Goal: Transaction & Acquisition: Purchase product/service

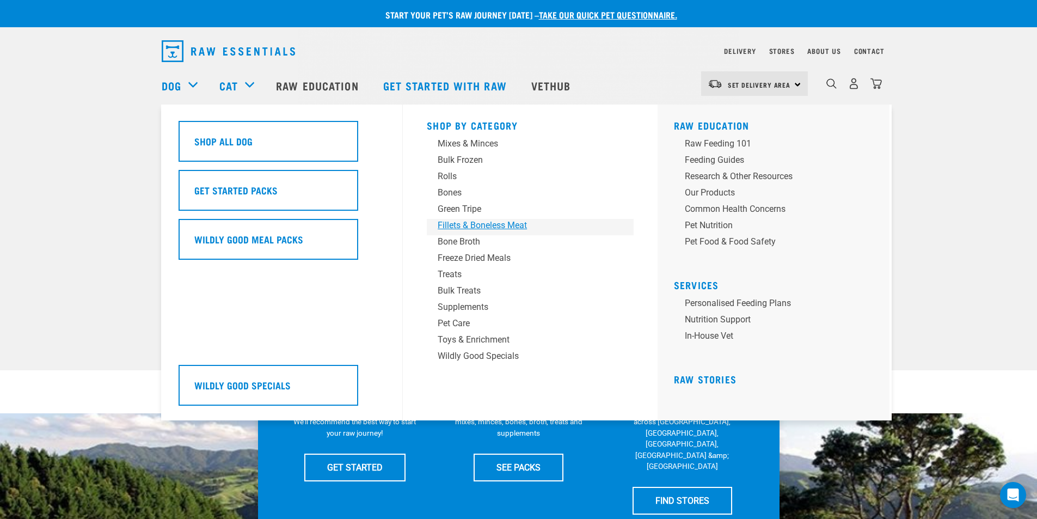
click at [492, 223] on div "Fillets & Boneless Meat" at bounding box center [523, 225] width 170 height 13
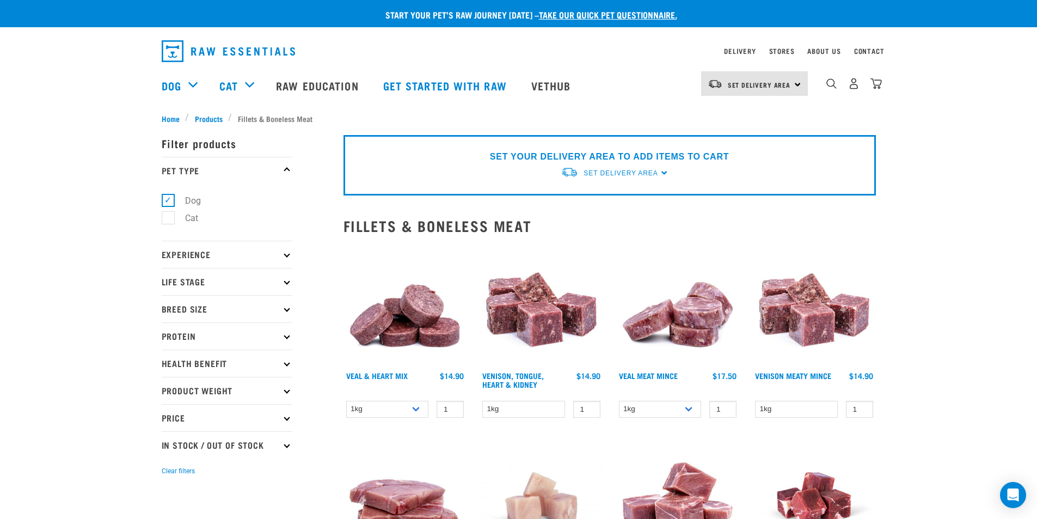
scroll to position [272, 0]
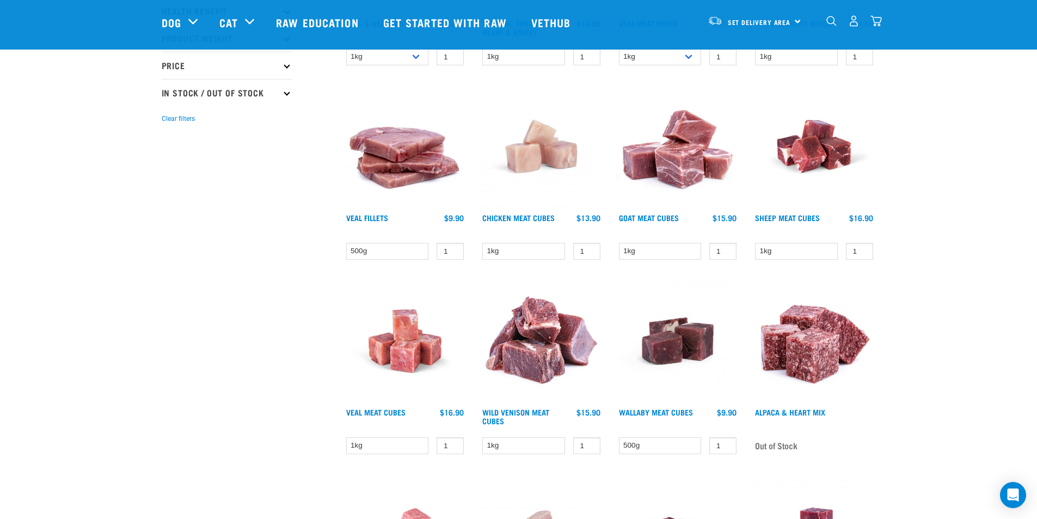
click at [661, 172] on img at bounding box center [678, 147] width 124 height 124
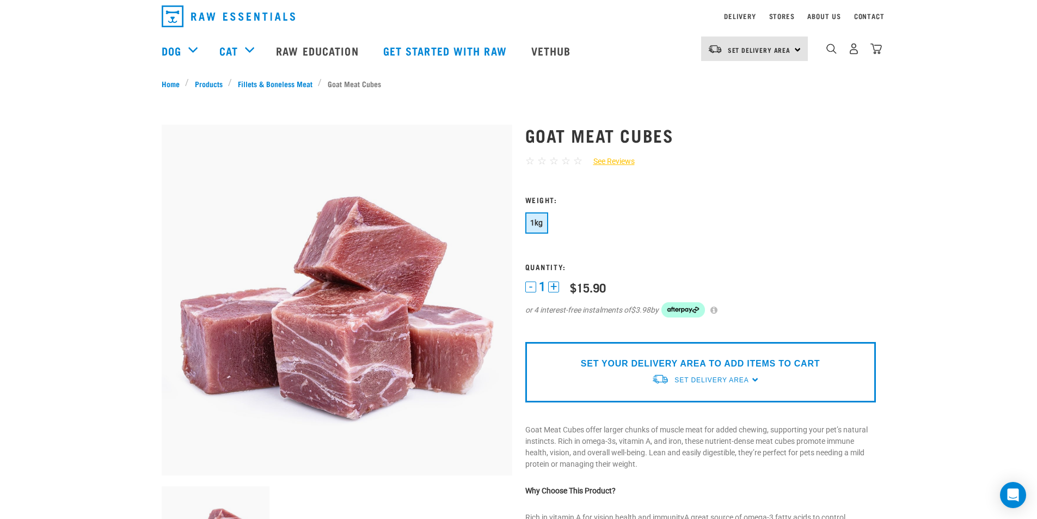
scroll to position [272, 0]
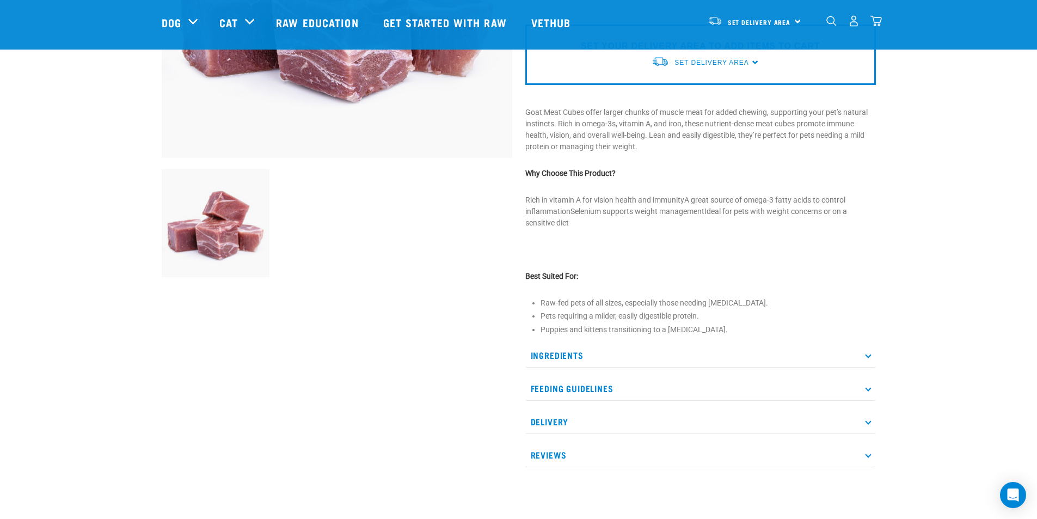
click at [868, 389] on icon at bounding box center [868, 388] width 6 height 6
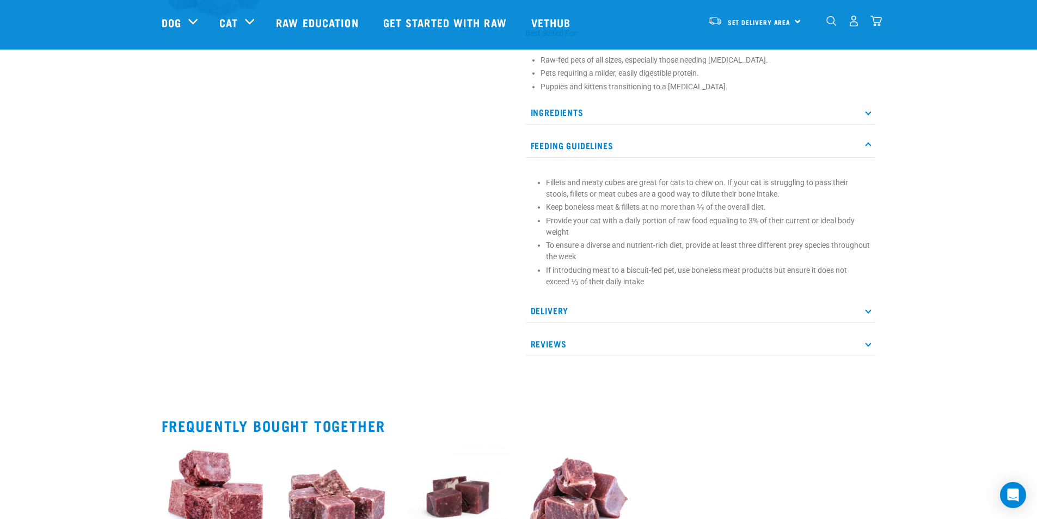
scroll to position [282, 0]
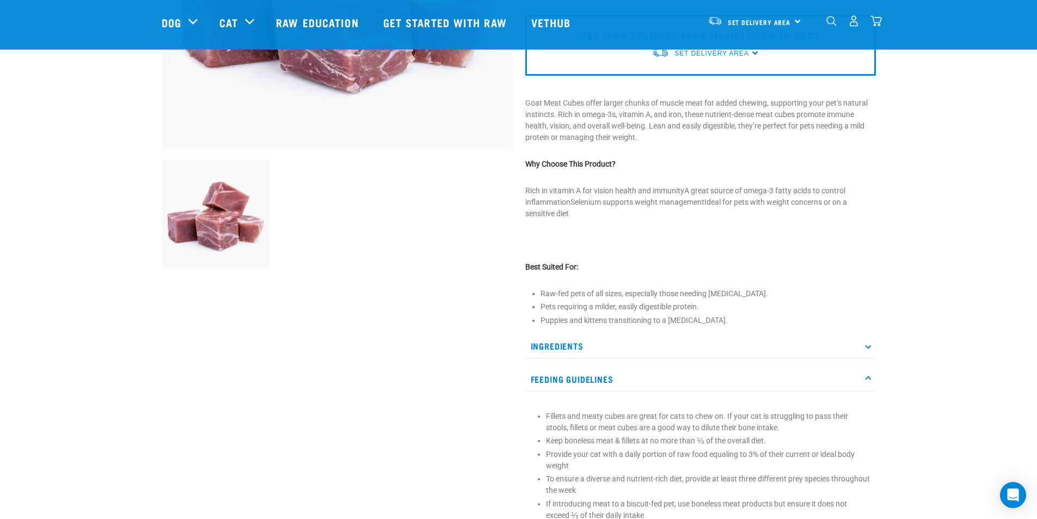
click at [870, 346] on icon at bounding box center [868, 346] width 6 height 6
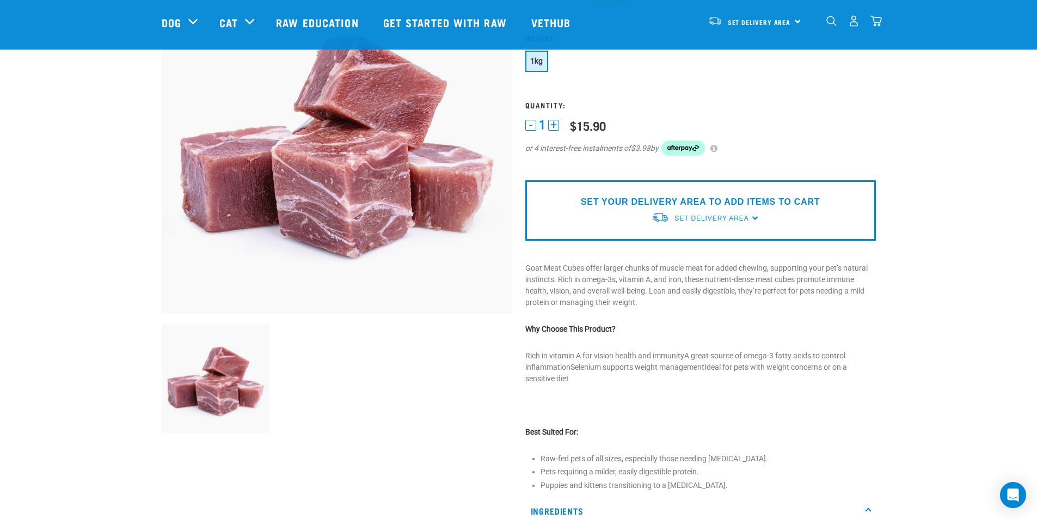
scroll to position [0, 0]
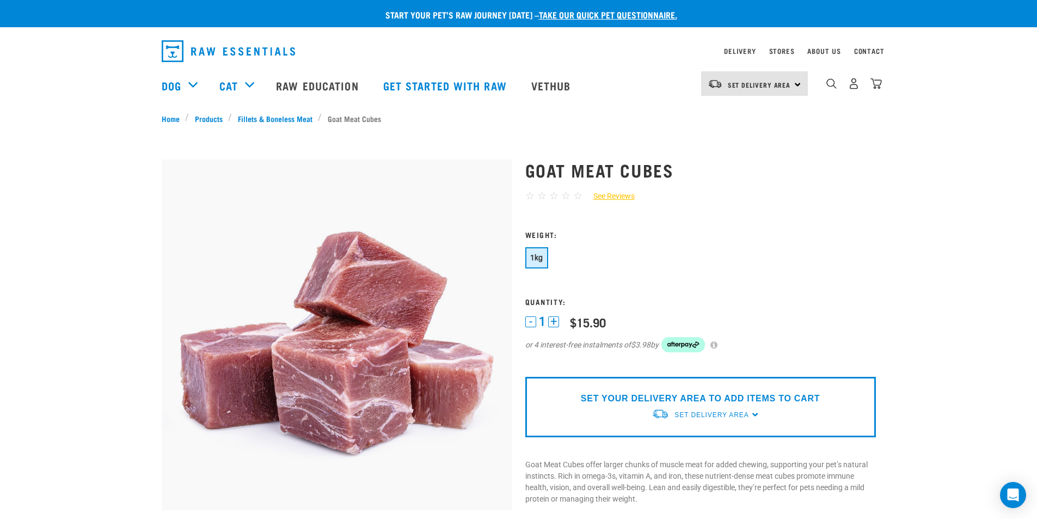
click at [555, 321] on button "+" at bounding box center [553, 321] width 11 height 11
click at [531, 325] on button "-" at bounding box center [531, 321] width 11 height 11
click at [531, 321] on button "-" at bounding box center [531, 321] width 11 height 11
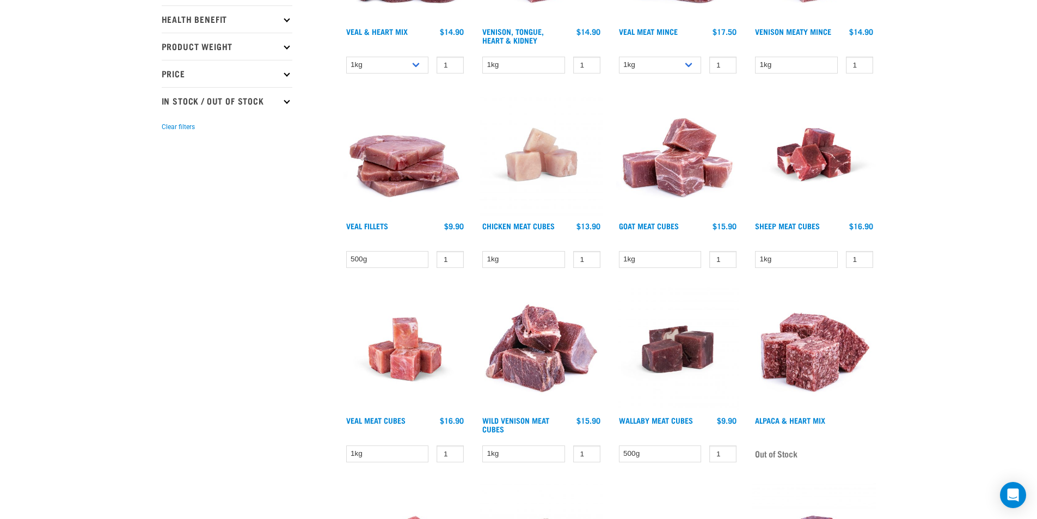
click at [532, 162] on img at bounding box center [542, 155] width 124 height 124
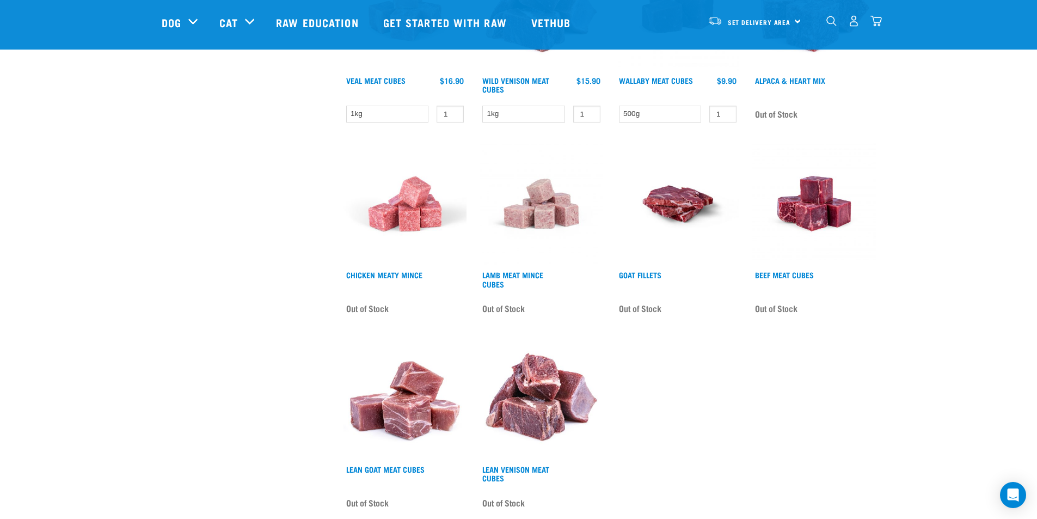
scroll to position [654, 0]
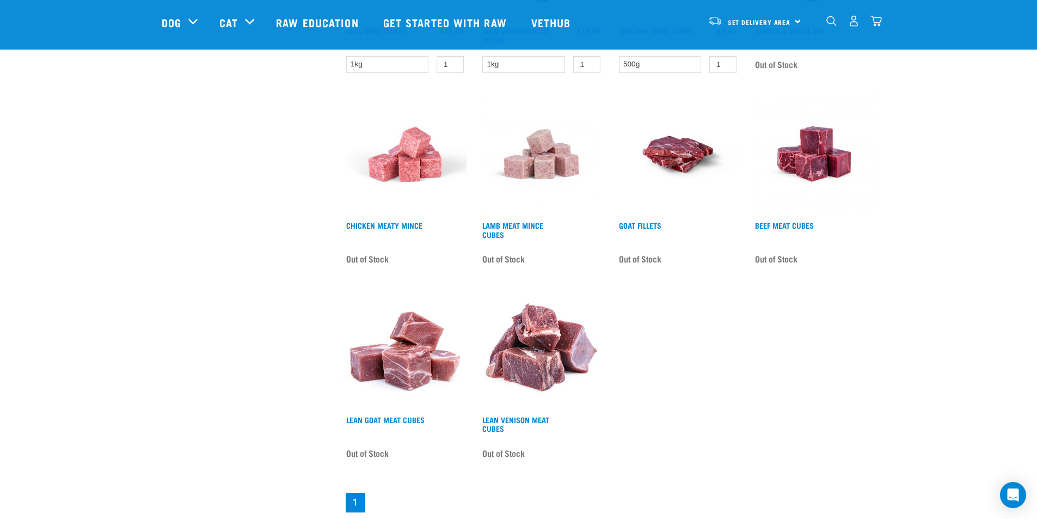
click at [405, 376] on img at bounding box center [406, 348] width 124 height 124
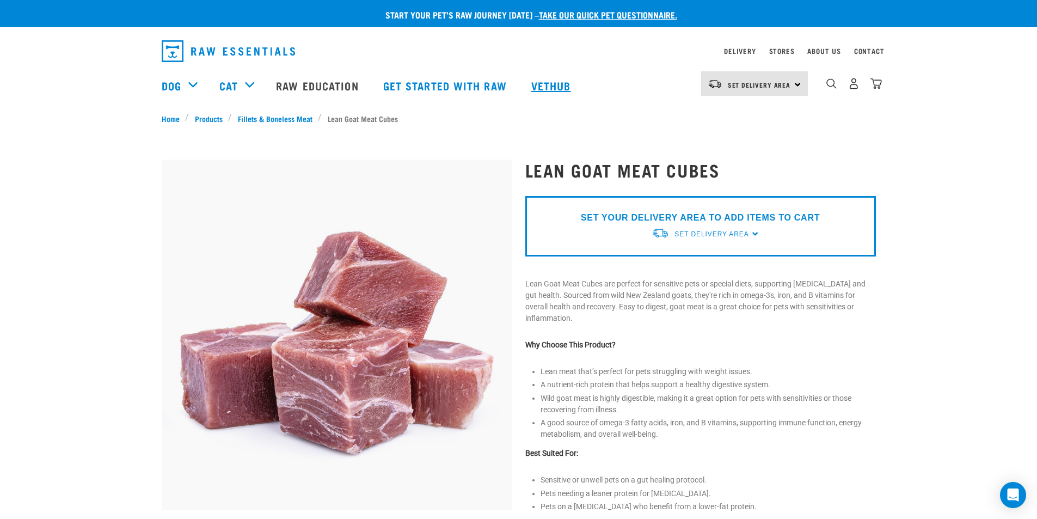
click at [536, 83] on link "Vethub" at bounding box center [553, 86] width 64 height 44
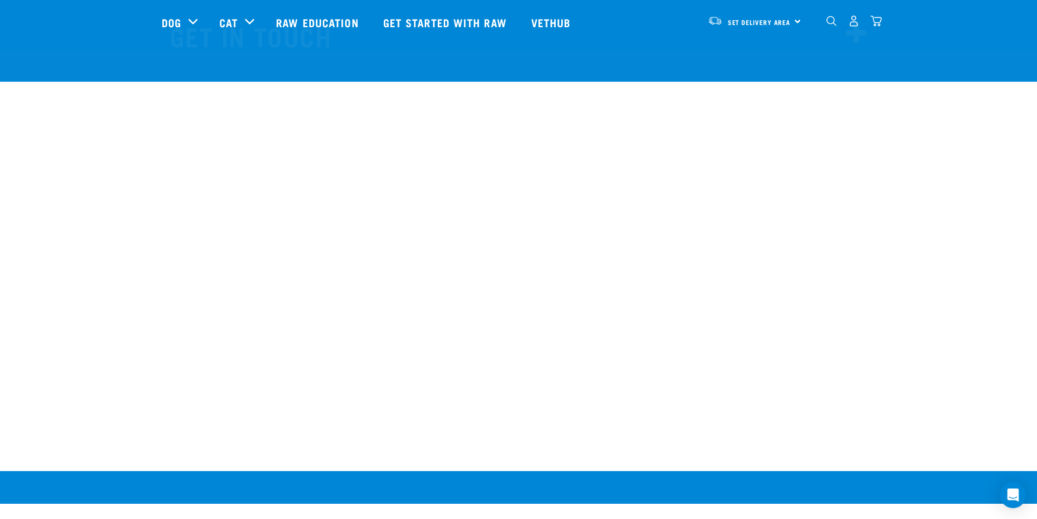
scroll to position [8987, 0]
